Goal: Task Accomplishment & Management: Manage account settings

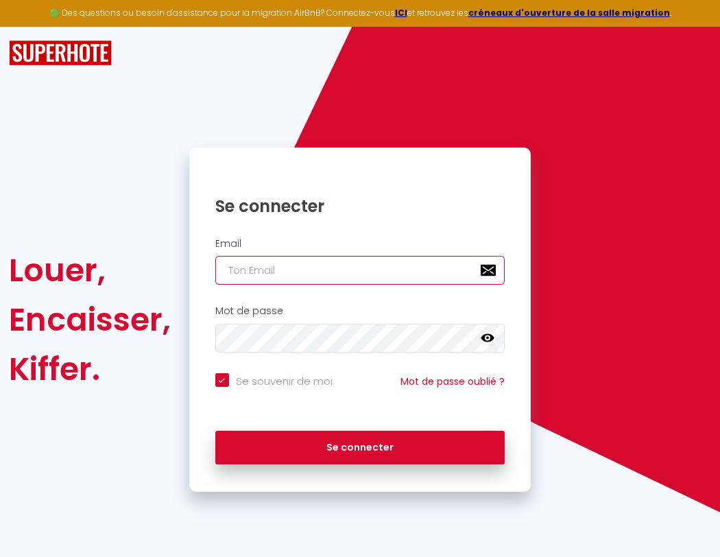
type input "s"
checkbox input "true"
type input "su"
checkbox input "true"
type input "sup"
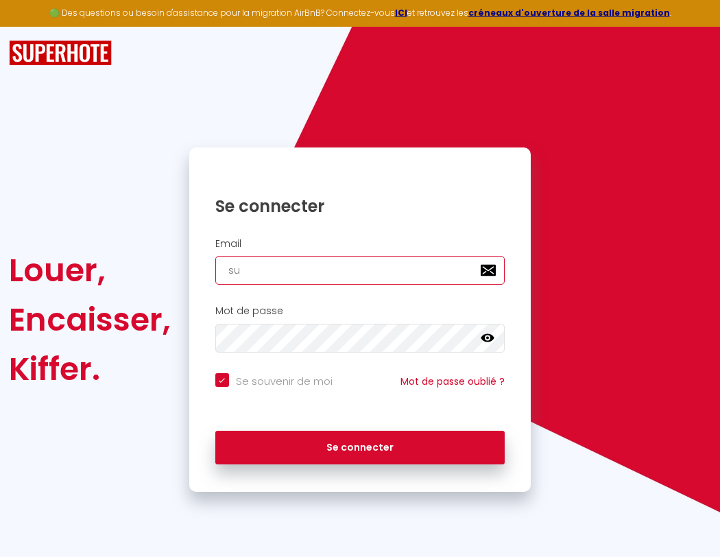
checkbox input "true"
type input "supe"
checkbox input "true"
type input "super"
checkbox input "true"
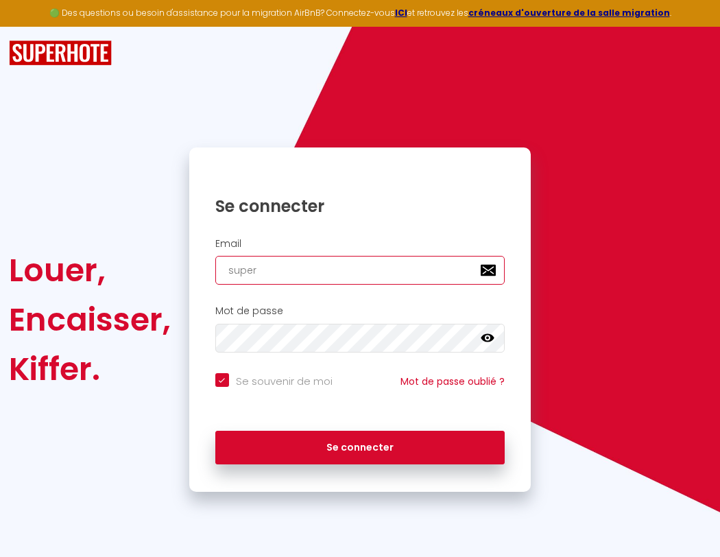
type input "superb"
checkbox input "true"
type input "superbo"
checkbox input "true"
type input "s"
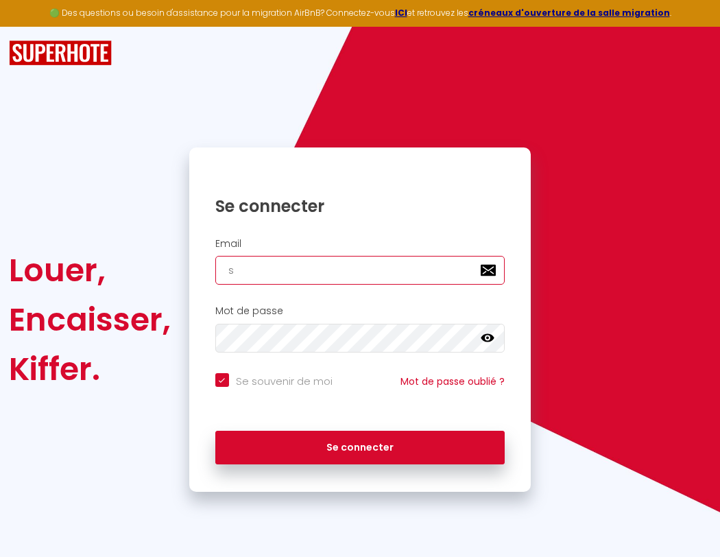
checkbox input "true"
type input "superbor"
checkbox input "true"
type input "superbord"
checkbox input "true"
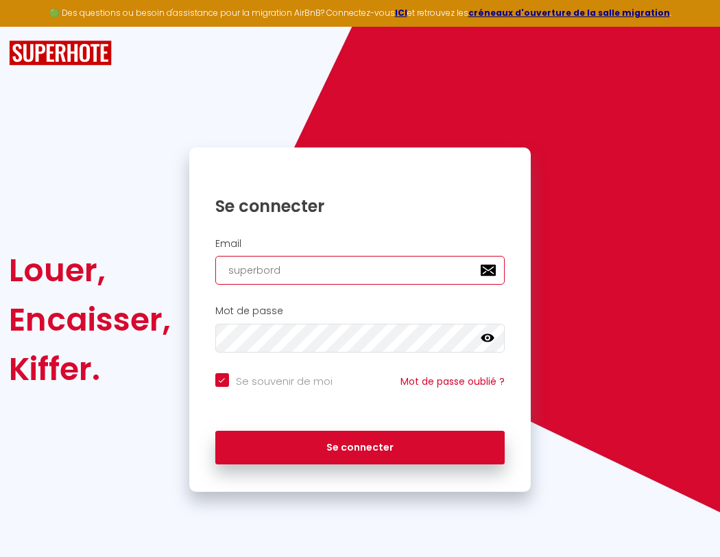
type input "superborde"
checkbox input "true"
type input "superbordea"
checkbox input "true"
type input "superbordeau"
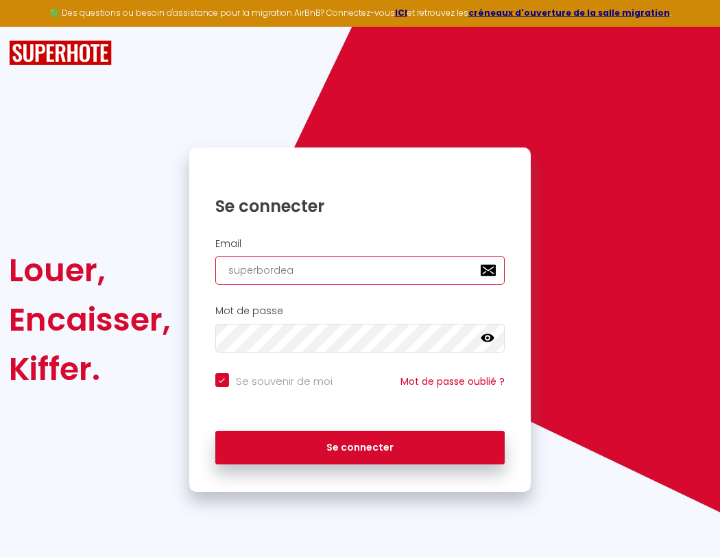
checkbox input "true"
type input "superbordeaux"
checkbox input "true"
type input "s"
checkbox input "true"
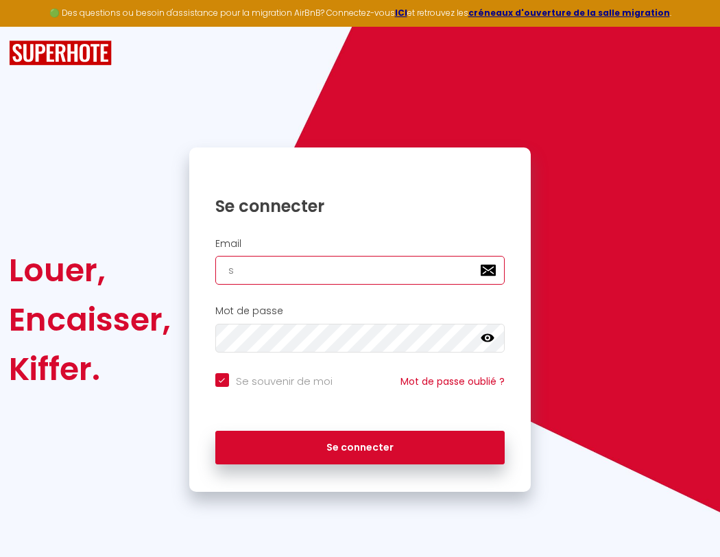
type input "su"
checkbox input "true"
type input "sup"
checkbox input "true"
type input "supe"
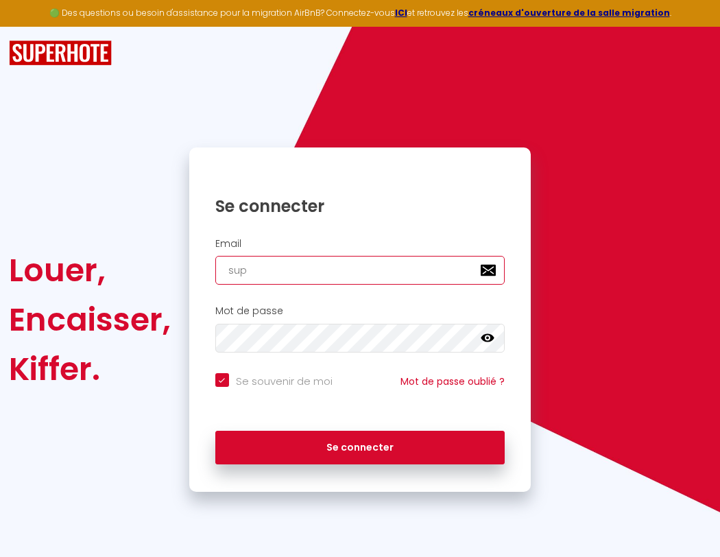
checkbox input "true"
type input "super"
checkbox input "true"
type input "superb"
checkbox input "true"
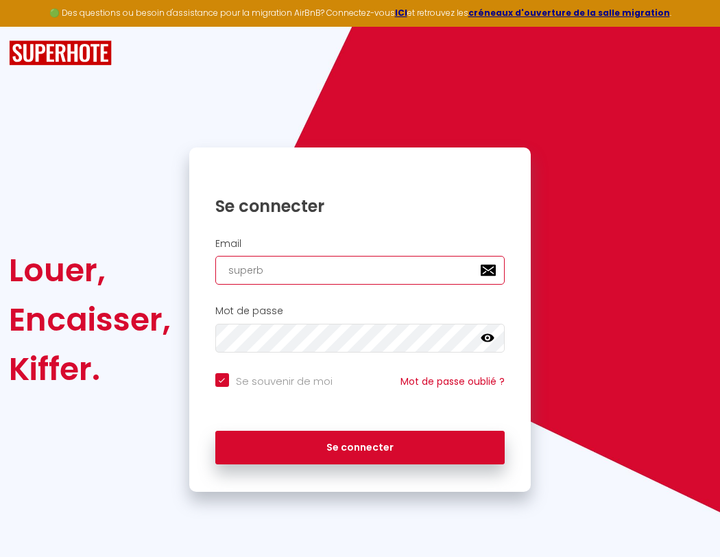
type input "superbo"
checkbox input "true"
type input "superbor"
checkbox input "true"
type input "superbord"
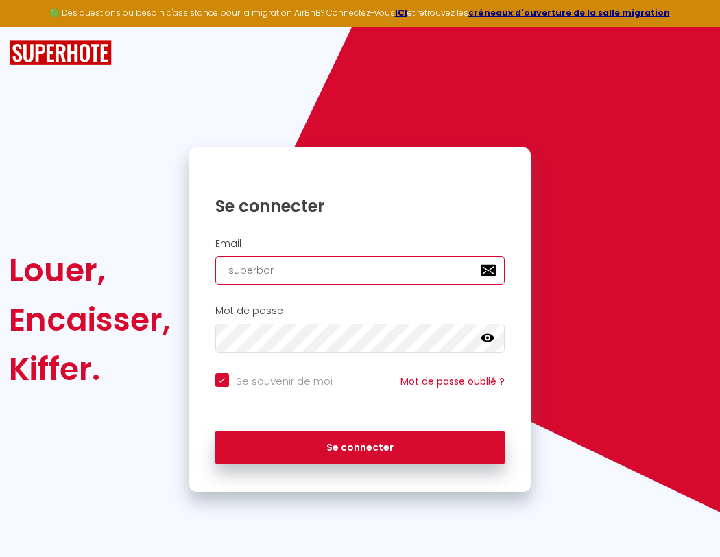
checkbox input "true"
type input "superborde"
checkbox input "true"
